Goal: Task Accomplishment & Management: Manage account settings

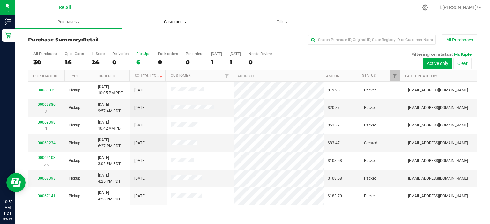
click at [178, 22] on span "Customers" at bounding box center [176, 22] width 106 height 6
click at [180, 39] on li "All customers" at bounding box center [175, 39] width 107 height 8
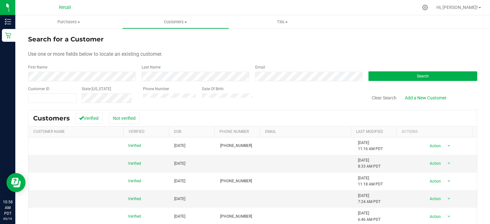
click at [90, 79] on div "First Name" at bounding box center [82, 72] width 109 height 17
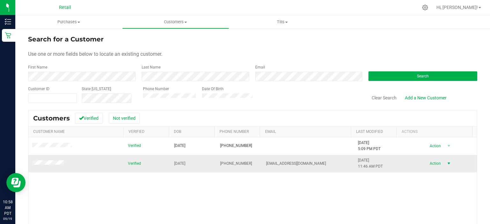
click at [426, 166] on span "Action" at bounding box center [435, 163] width 21 height 9
click at [439, 197] on li "View profile" at bounding box center [437, 202] width 43 height 10
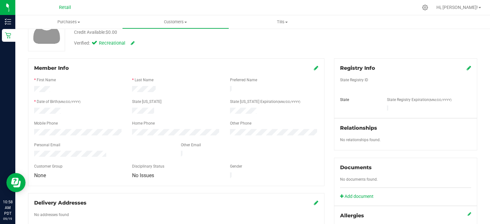
scroll to position [64, 0]
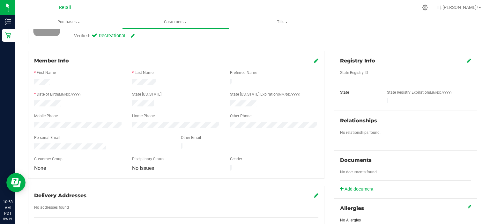
click at [162, 102] on div at bounding box center [176, 105] width 98 height 8
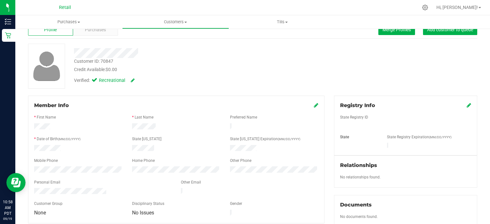
scroll to position [0, 0]
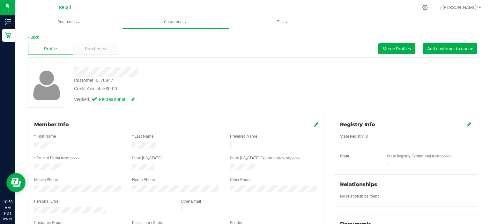
click at [37, 36] on link "Back" at bounding box center [33, 37] width 11 height 4
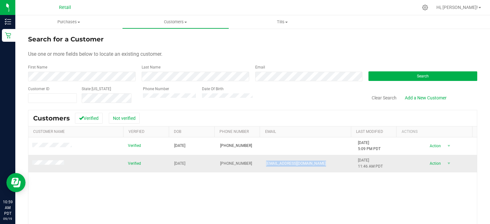
drag, startPoint x: 261, startPoint y: 162, endPoint x: 320, endPoint y: 161, distance: 58.1
click at [320, 161] on td "[EMAIL_ADDRESS][DOMAIN_NAME]" at bounding box center [308, 163] width 92 height 17
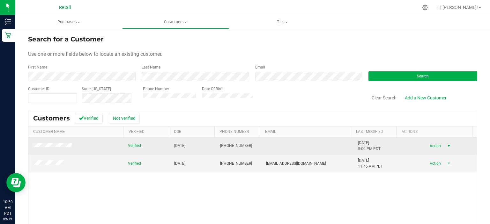
click at [425, 146] on span "Action" at bounding box center [435, 146] width 21 height 9
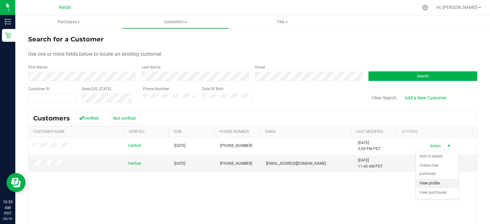
click at [432, 179] on li "View profile" at bounding box center [437, 184] width 43 height 10
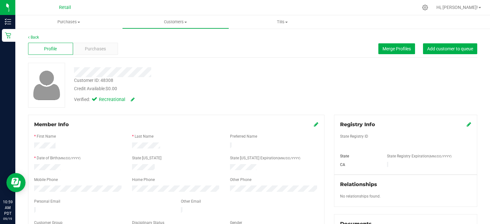
click at [376, 43] on div "Profile Purchases Merge Profiles Add customer to queue" at bounding box center [252, 49] width 449 height 18
click at [379, 46] on button "Merge Profiles" at bounding box center [397, 48] width 37 height 11
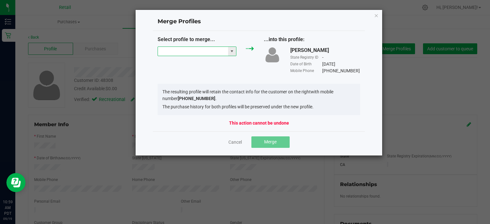
click at [212, 51] on input "NO DATA FOUND" at bounding box center [193, 51] width 70 height 9
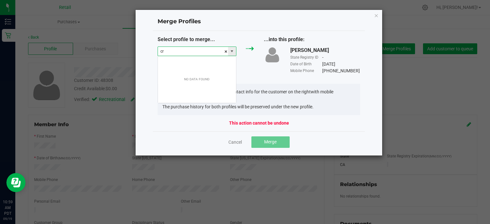
scroll to position [9, 79]
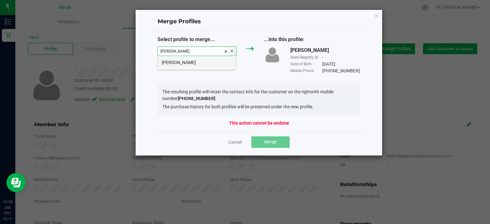
click at [207, 59] on li "[PERSON_NAME]" at bounding box center [197, 62] width 78 height 11
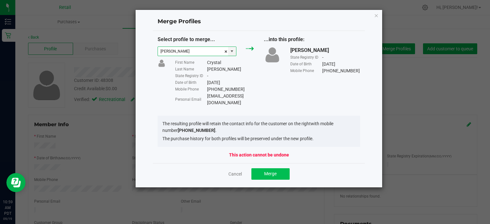
type input "[PERSON_NAME]"
click at [284, 169] on button "Merge" at bounding box center [271, 174] width 38 height 11
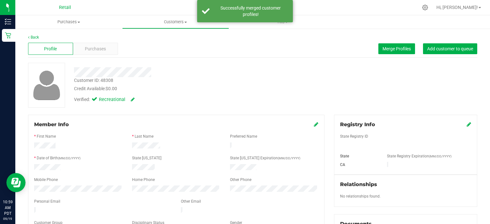
click at [314, 124] on icon at bounding box center [316, 124] width 4 height 5
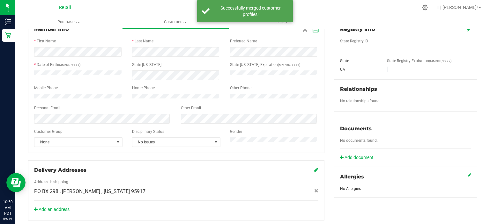
scroll to position [96, 0]
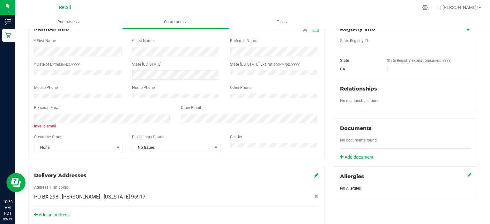
drag, startPoint x: 112, startPoint y: 127, endPoint x: 91, endPoint y: 127, distance: 21.7
click at [91, 127] on div "Invalid email" at bounding box center [102, 127] width 137 height 6
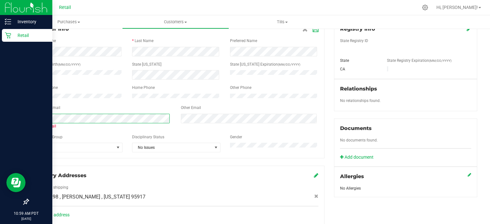
click at [9, 125] on div "Inventory Retail 10:59 AM PDT [DATE] 09/19 Retail Hi, [PERSON_NAME]! Purchases …" at bounding box center [245, 112] width 490 height 224
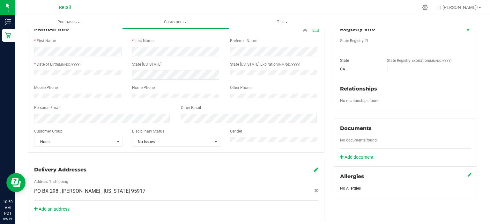
click at [135, 108] on div "Personal Email" at bounding box center [102, 108] width 147 height 7
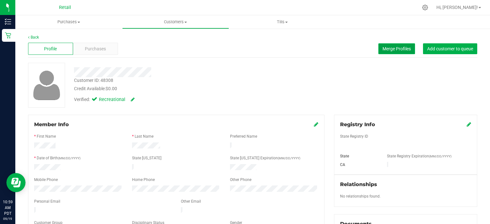
click at [383, 48] on span "Merge Profiles" at bounding box center [397, 48] width 28 height 5
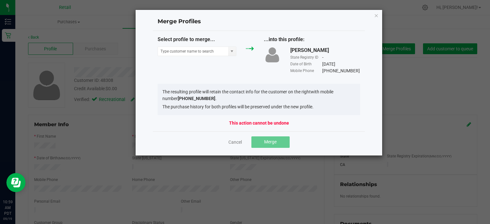
click at [234, 146] on div "Cancel Merge" at bounding box center [259, 142] width 203 height 11
click at [234, 145] on link "Cancel" at bounding box center [235, 142] width 13 height 6
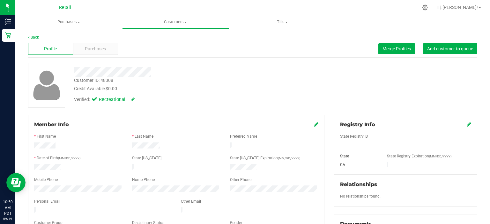
click at [37, 36] on link "Back" at bounding box center [33, 37] width 11 height 4
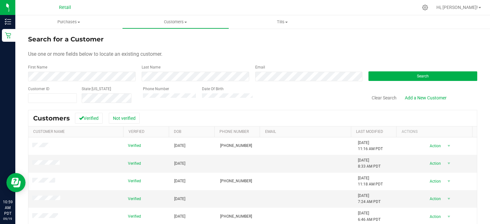
click at [89, 82] on form "Search for a Customer Use one or more fields below to locate an existing custom…" at bounding box center [252, 68] width 449 height 69
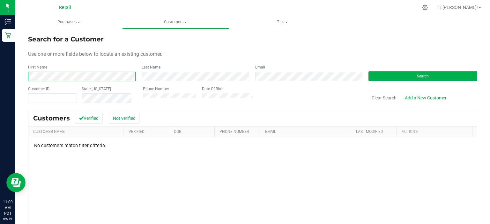
click at [23, 75] on div "Search for a Customer Use one or more fields below to locate an existing custom…" at bounding box center [252, 164] width 475 height 273
click at [16, 35] on div "Search for a Customer Use one or more fields below to locate an existing custom…" at bounding box center [252, 164] width 475 height 273
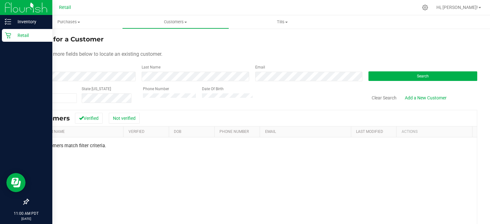
click at [1, 39] on link "Retail" at bounding box center [26, 36] width 52 height 14
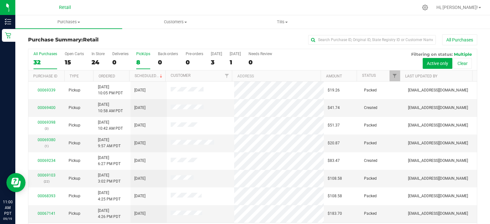
click at [147, 56] on div "PickUps" at bounding box center [143, 54] width 14 height 4
click at [0, 0] on input "PickUps 8" at bounding box center [0, 0] width 0 height 0
click at [142, 57] on label "PickUps 8" at bounding box center [143, 61] width 14 height 18
click at [0, 0] on input "PickUps 8" at bounding box center [0, 0] width 0 height 0
click at [138, 64] on div "8" at bounding box center [143, 62] width 14 height 7
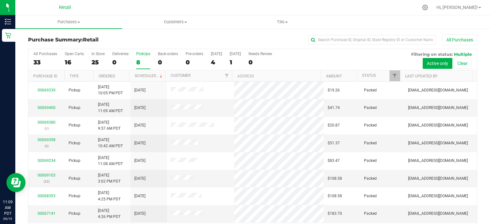
click at [0, 0] on input "PickUps 8" at bounding box center [0, 0] width 0 height 0
click at [145, 61] on div "8" at bounding box center [143, 62] width 14 height 7
click at [0, 0] on input "PickUps 8" at bounding box center [0, 0] width 0 height 0
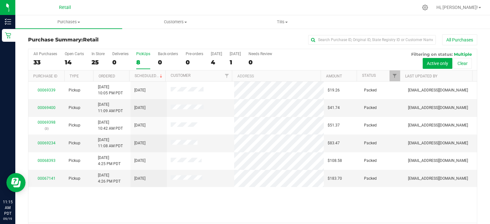
click at [140, 64] on div "8" at bounding box center [143, 62] width 14 height 7
click at [0, 0] on input "PickUps 8" at bounding box center [0, 0] width 0 height 0
click at [140, 63] on div "6" at bounding box center [143, 62] width 14 height 7
click at [0, 0] on input "PickUps 6" at bounding box center [0, 0] width 0 height 0
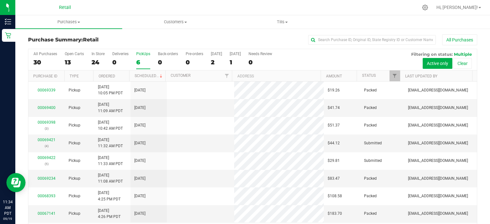
click at [143, 61] on div "6" at bounding box center [143, 62] width 14 height 7
click at [0, 0] on input "PickUps 6" at bounding box center [0, 0] width 0 height 0
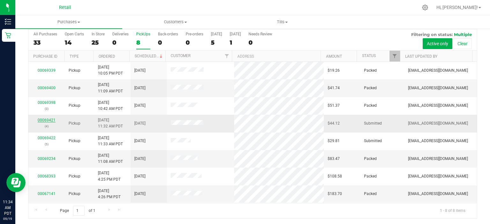
click at [52, 121] on link "00069421" at bounding box center [47, 120] width 18 height 4
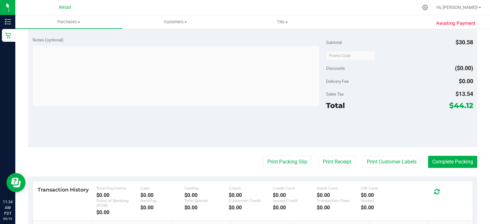
scroll to position [275, 0]
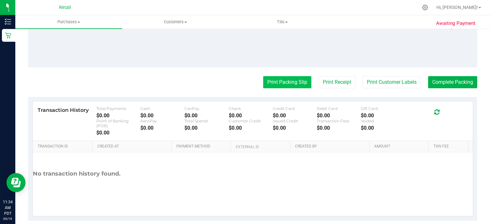
click at [294, 83] on button "Print Packing Slip" at bounding box center [287, 82] width 48 height 12
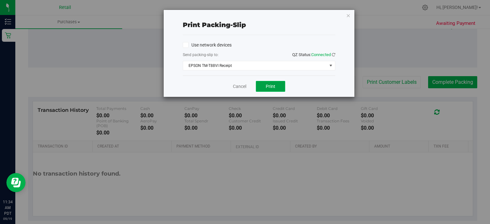
click at [273, 84] on span "Print" at bounding box center [271, 86] width 10 height 5
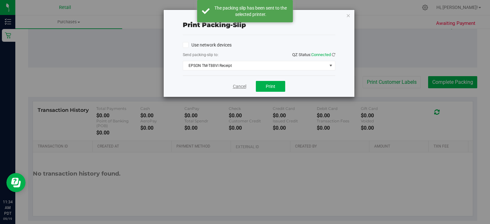
click at [239, 88] on link "Cancel" at bounding box center [239, 86] width 13 height 7
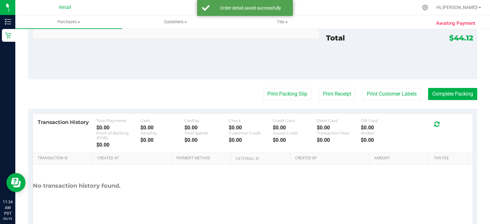
scroll to position [299, 0]
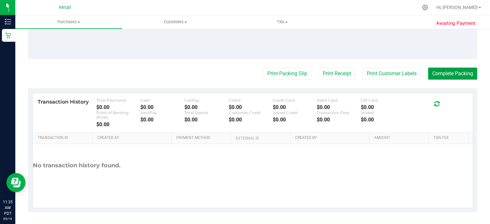
click at [453, 72] on button "Complete Packing" at bounding box center [452, 74] width 49 height 12
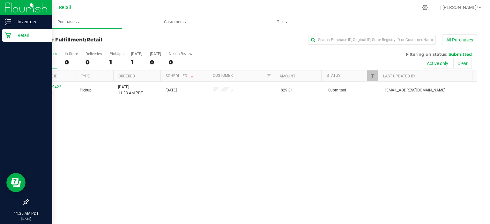
click at [12, 37] on p "Retail" at bounding box center [30, 36] width 38 height 8
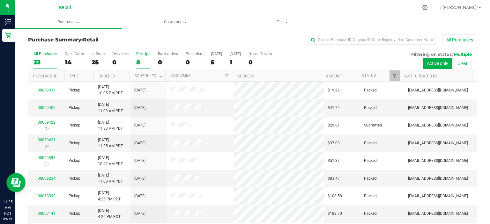
click at [138, 57] on label "PickUps 8" at bounding box center [143, 61] width 14 height 18
click at [0, 0] on input "PickUps 8" at bounding box center [0, 0] width 0 height 0
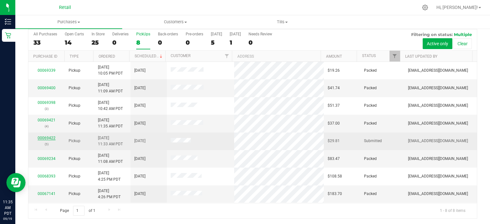
click at [46, 139] on link "00069422" at bounding box center [47, 138] width 18 height 4
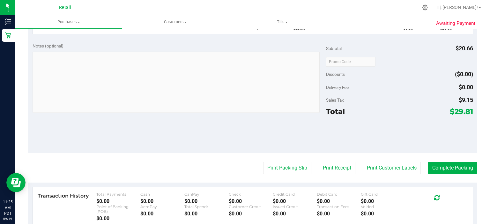
scroll to position [210, 0]
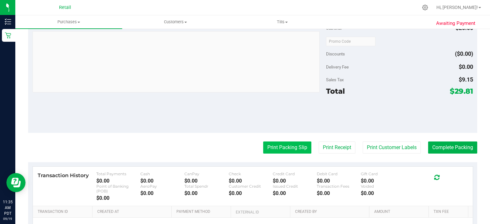
click at [285, 148] on button "Print Packing Slip" at bounding box center [287, 148] width 48 height 12
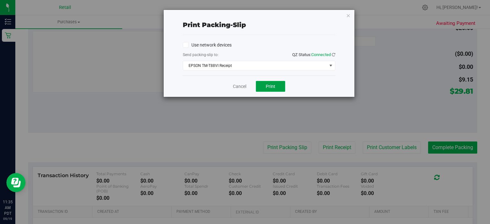
click at [271, 86] on span "Print" at bounding box center [271, 86] width 10 height 5
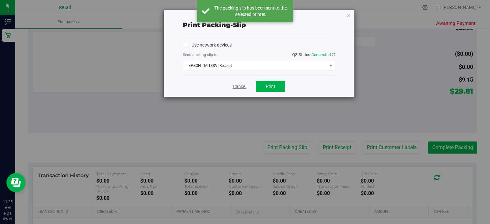
click at [237, 85] on link "Cancel" at bounding box center [239, 86] width 13 height 7
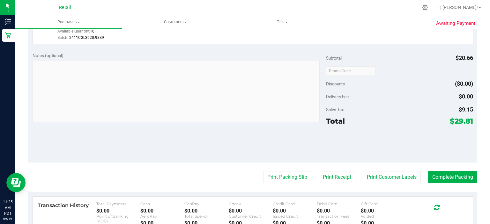
scroll to position [196, 0]
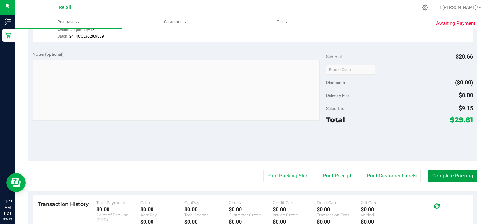
click at [455, 175] on button "Complete Packing" at bounding box center [452, 176] width 49 height 12
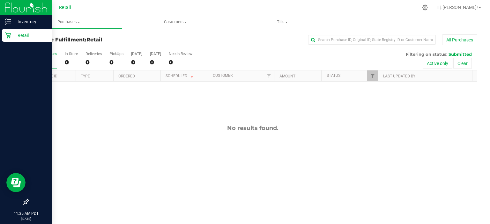
click at [8, 38] on icon at bounding box center [8, 35] width 6 height 6
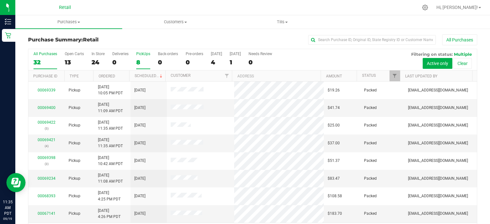
click at [140, 55] on div "PickUps" at bounding box center [143, 54] width 14 height 4
click at [0, 0] on input "PickUps 8" at bounding box center [0, 0] width 0 height 0
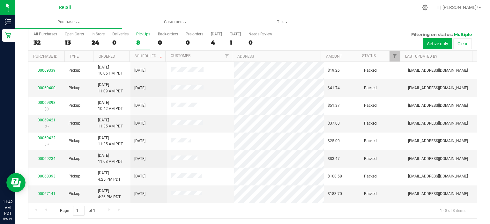
click at [144, 39] on div "8" at bounding box center [143, 42] width 14 height 7
click at [0, 0] on input "PickUps 8" at bounding box center [0, 0] width 0 height 0
